Goal: Task Accomplishment & Management: Manage account settings

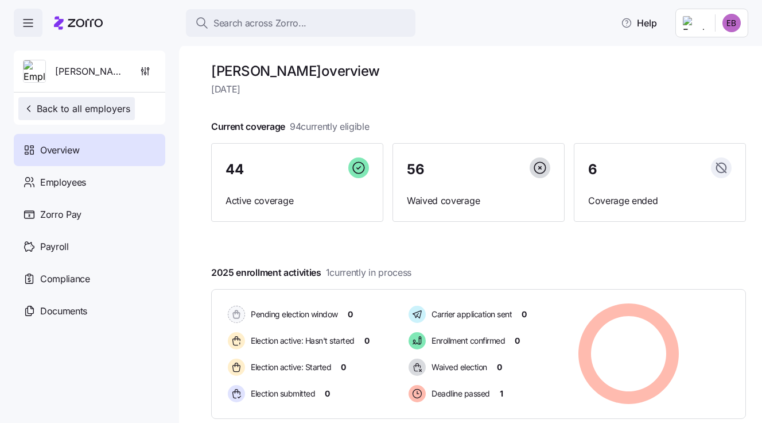
click at [73, 105] on span "Back to all employers" at bounding box center [76, 109] width 107 height 14
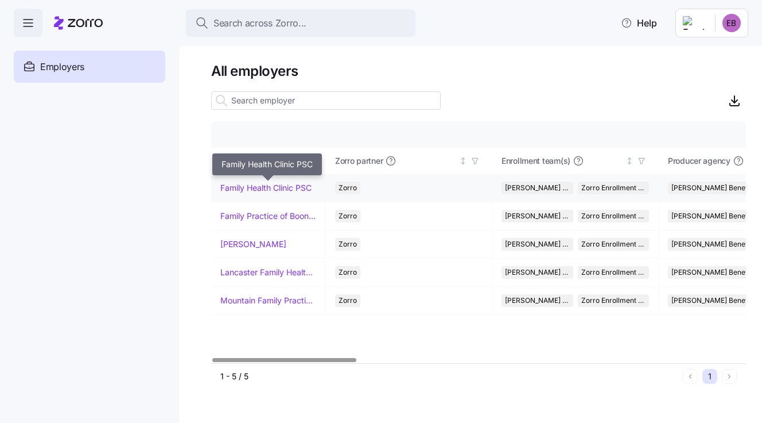
click at [258, 188] on link "Family Health Clinic PSC" at bounding box center [265, 187] width 91 height 11
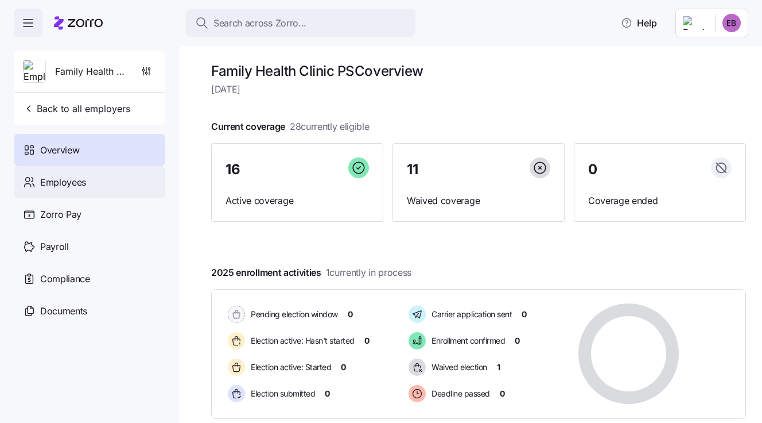
click at [55, 175] on span "Employees" at bounding box center [63, 182] width 46 height 14
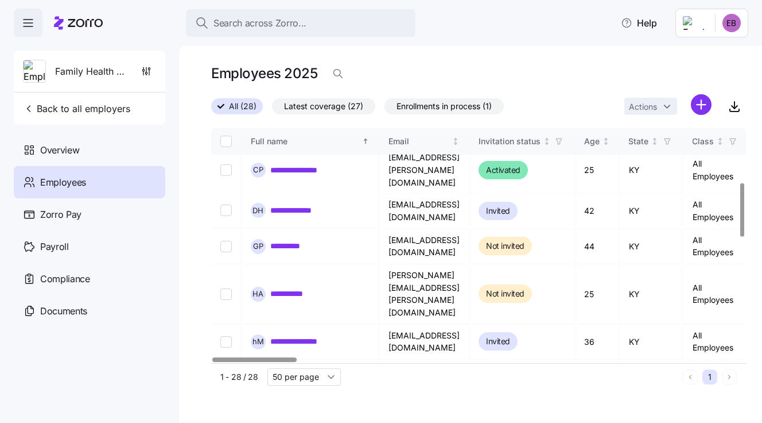
scroll to position [287, 0]
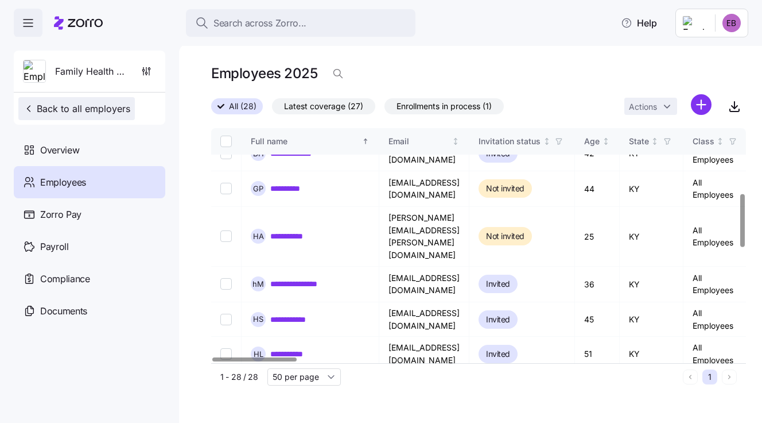
click at [111, 110] on span "Back to all employers" at bounding box center [76, 109] width 107 height 14
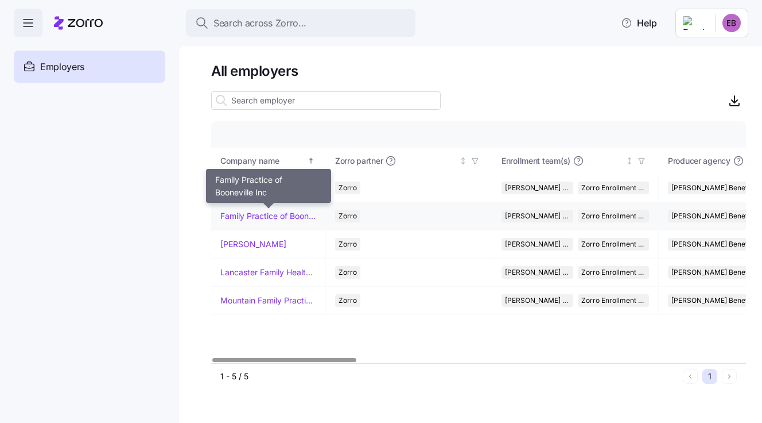
click at [260, 216] on link "Family Practice of Booneville Inc" at bounding box center [268, 215] width 96 height 11
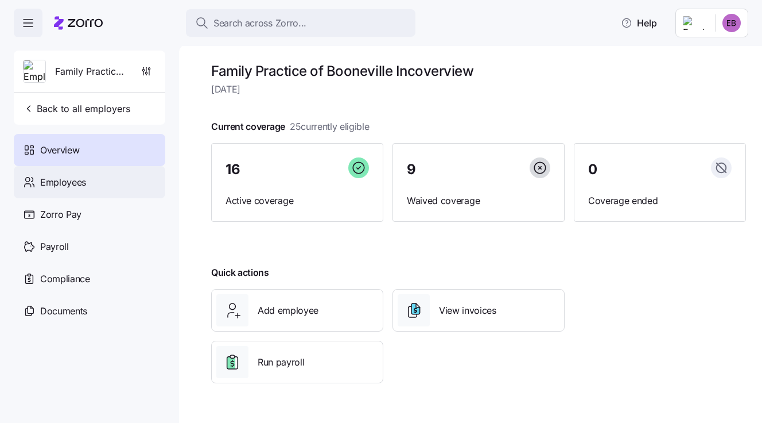
click at [95, 181] on div "Employees" at bounding box center [90, 182] width 152 height 32
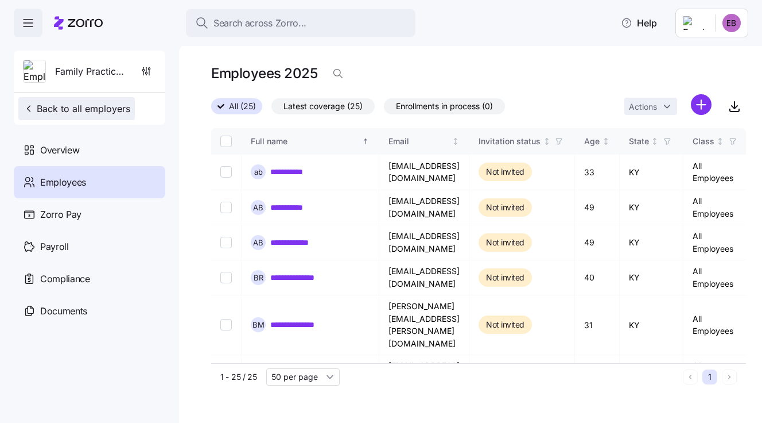
click at [106, 110] on span "Back to all employers" at bounding box center [76, 109] width 107 height 14
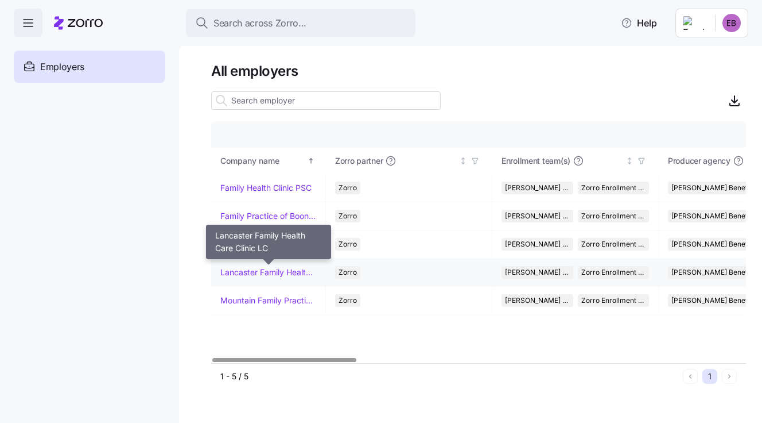
click at [244, 268] on link "Lancaster Family Health Care Clinic LC" at bounding box center [268, 271] width 96 height 11
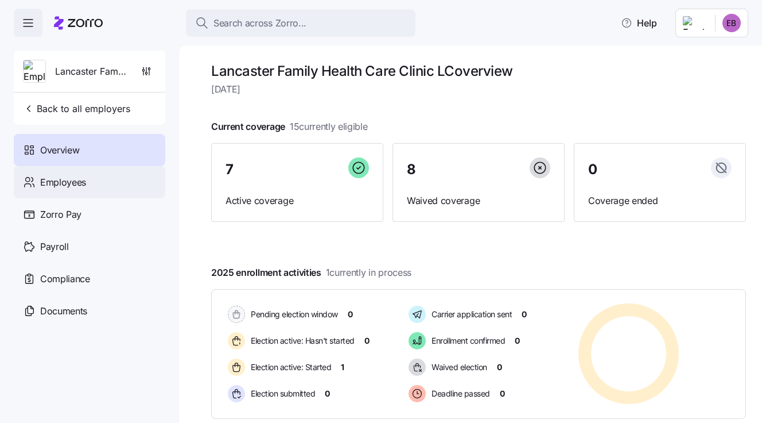
click at [73, 183] on span "Employees" at bounding box center [63, 182] width 46 height 14
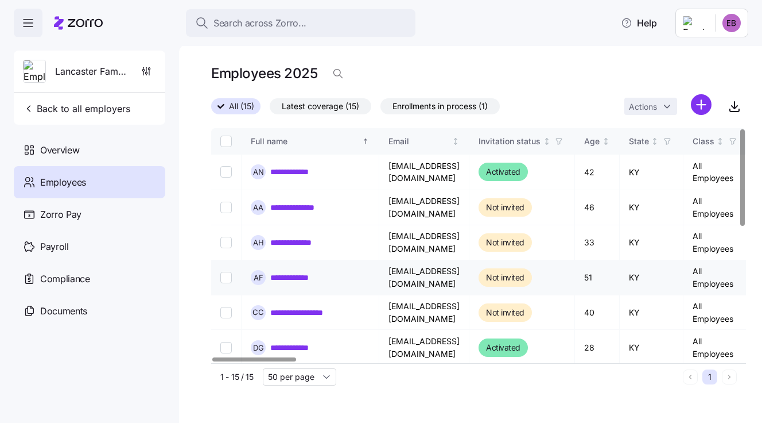
click at [282, 275] on link "**********" at bounding box center [297, 277] width 55 height 11
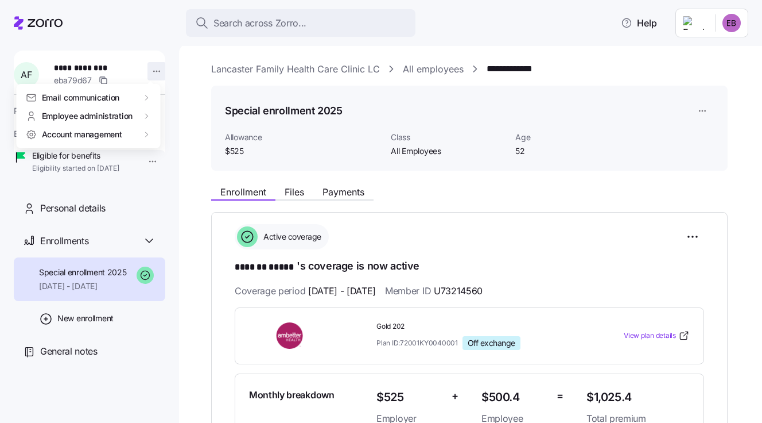
click at [152, 70] on html "**********" at bounding box center [381, 208] width 762 height 416
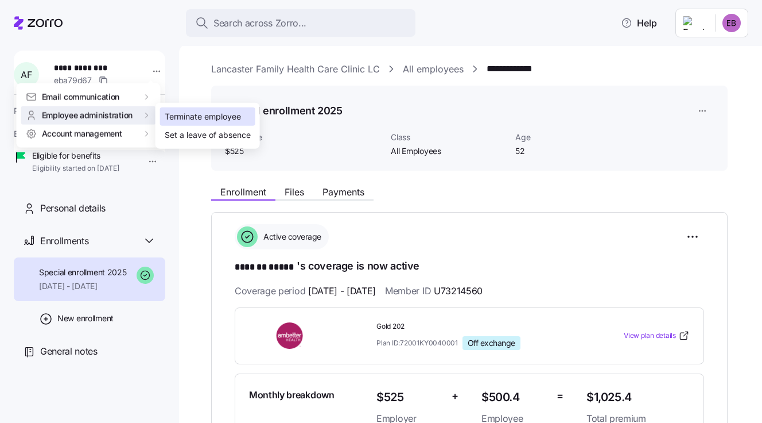
click at [180, 117] on div "Terminate employee" at bounding box center [203, 116] width 76 height 13
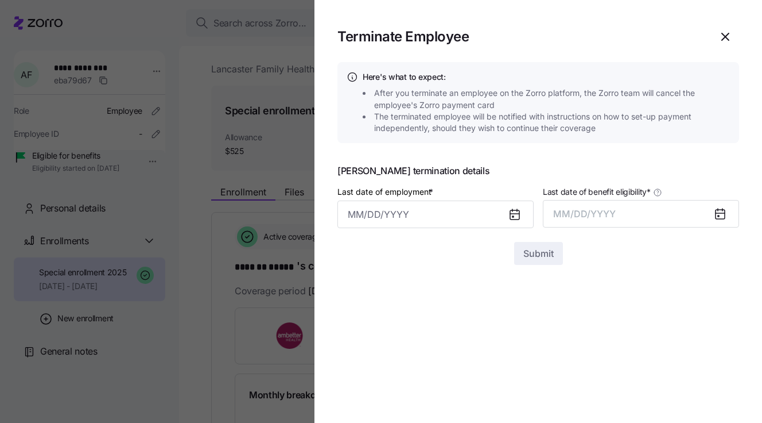
click at [511, 215] on icon at bounding box center [514, 214] width 9 height 9
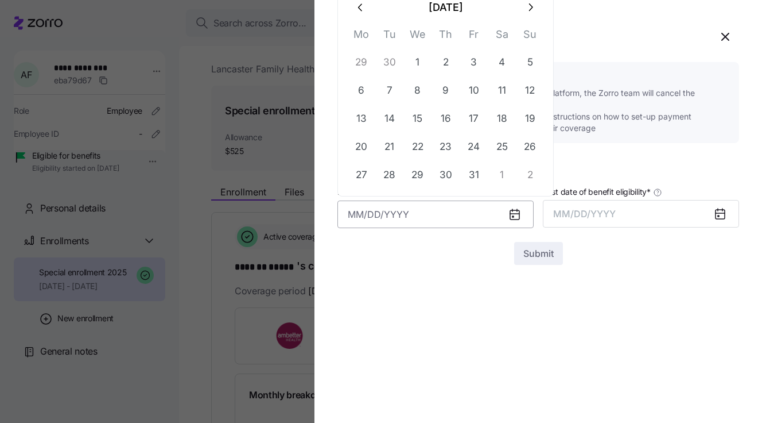
click at [495, 210] on input "Last date of employment *" at bounding box center [436, 214] width 196 height 28
click at [390, 117] on button "14" at bounding box center [390, 118] width 28 height 28
type input "October 14, 2025"
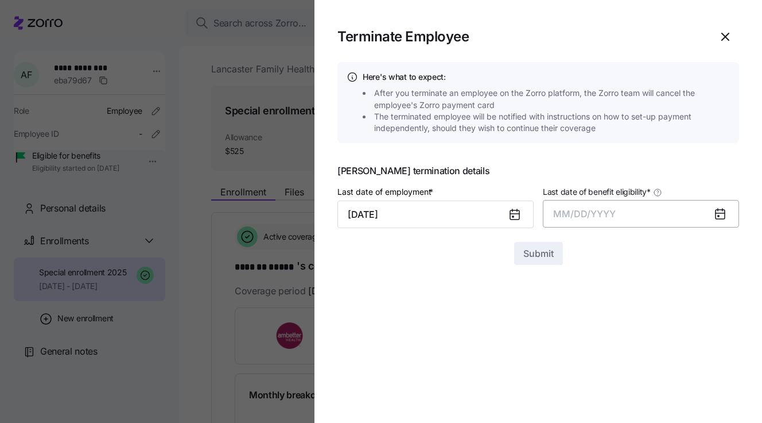
click at [569, 210] on span "MM/DD/YYYY" at bounding box center [584, 213] width 63 height 11
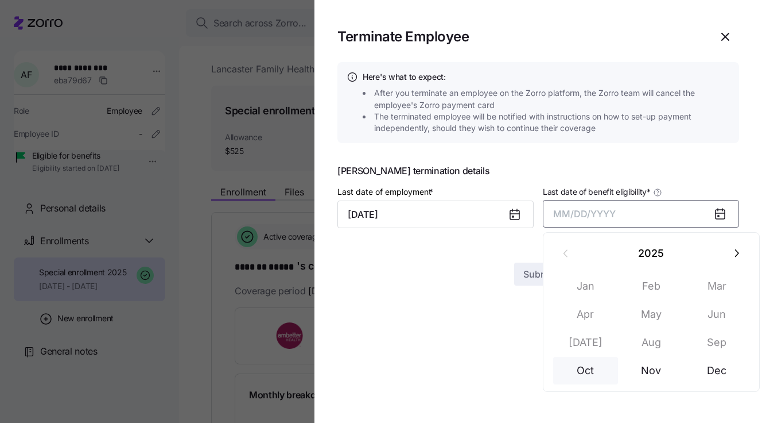
click at [584, 373] on button "Oct" at bounding box center [585, 371] width 65 height 28
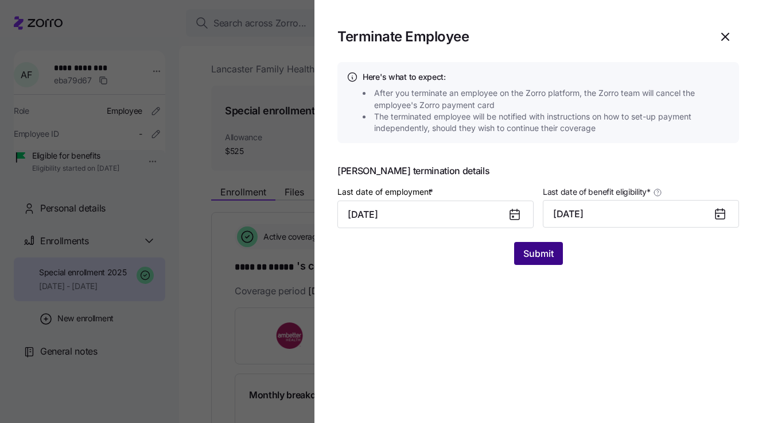
click at [530, 250] on span "Submit" at bounding box center [539, 253] width 30 height 14
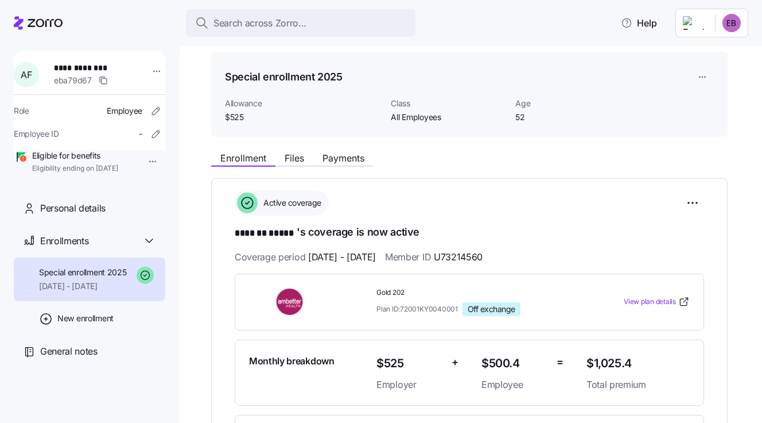
scroll to position [57, 0]
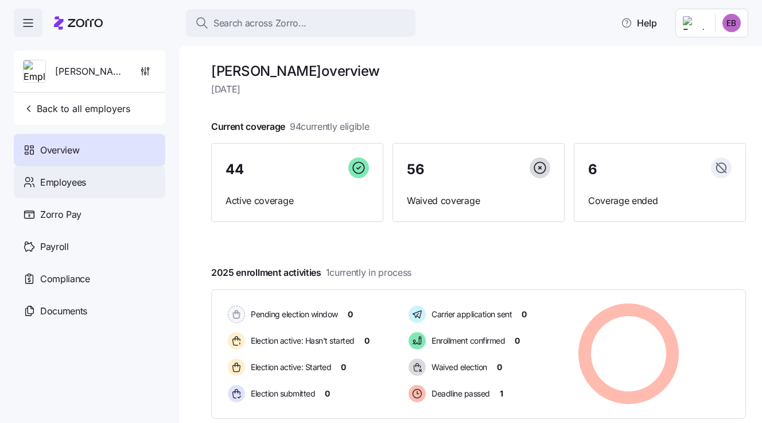
click at [68, 177] on span "Employees" at bounding box center [63, 182] width 46 height 14
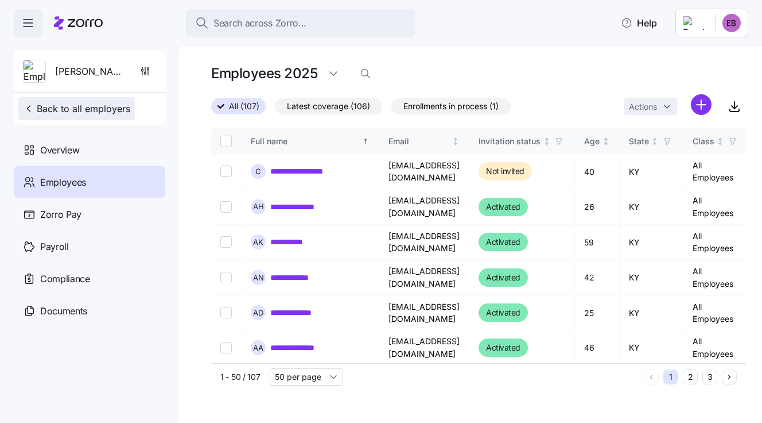
click at [76, 108] on span "Back to all employers" at bounding box center [76, 109] width 107 height 14
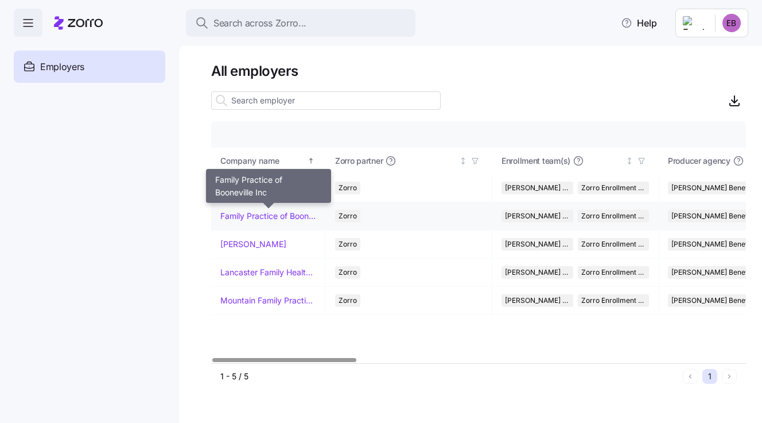
click at [249, 217] on link "Family Practice of Booneville Inc" at bounding box center [268, 215] width 96 height 11
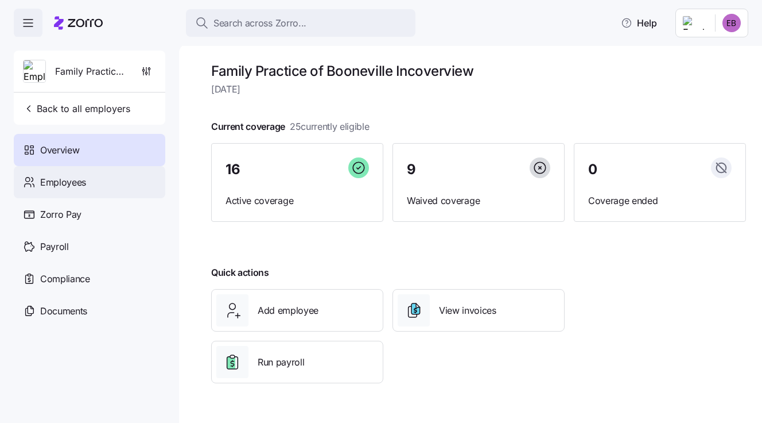
click at [80, 176] on span "Employees" at bounding box center [63, 182] width 46 height 14
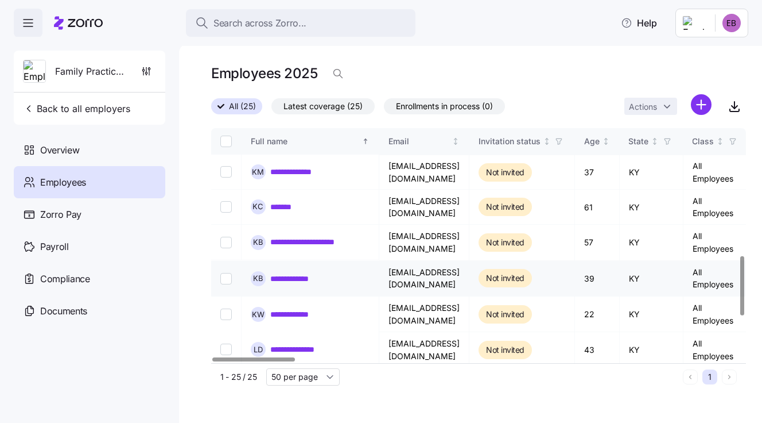
scroll to position [517, 0]
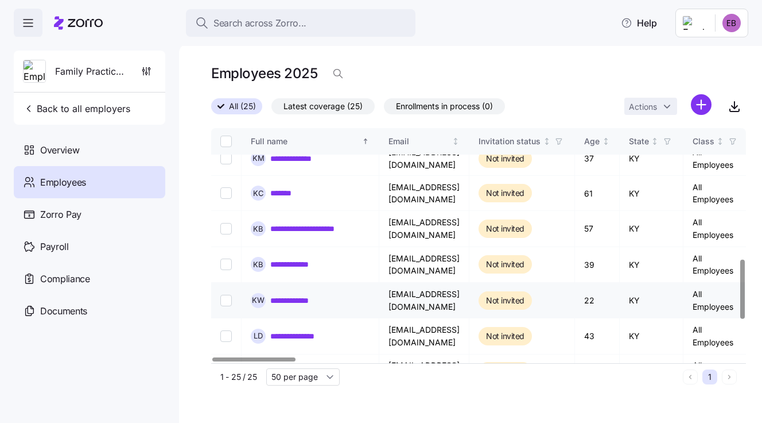
click at [301, 295] on link "**********" at bounding box center [299, 300] width 58 height 11
